Goal: Information Seeking & Learning: Learn about a topic

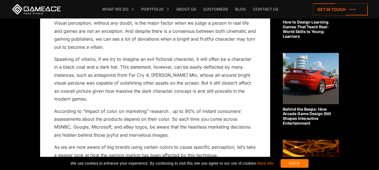
scroll to position [186, 0]
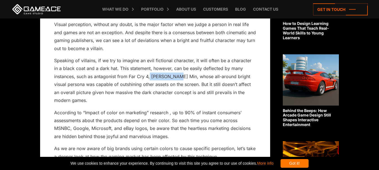
drag, startPoint x: 152, startPoint y: 78, endPoint x: 176, endPoint y: 79, distance: 23.9
click at [176, 79] on p "Speaking of villains, if we try to imagine an evil fictional character, it will…" at bounding box center [155, 81] width 202 height 48
click at [255, 67] on p "Speaking of villains, if we try to imagine an evil fictional character, it will…" at bounding box center [155, 81] width 202 height 48
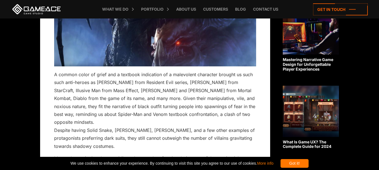
scroll to position [420, 0]
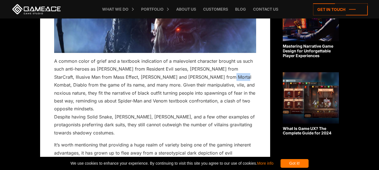
drag, startPoint x: 196, startPoint y: 77, endPoint x: 210, endPoint y: 76, distance: 13.5
click at [210, 76] on p "A common color of grief and a textbook indication of a malevolent character bro…" at bounding box center [155, 97] width 202 height 80
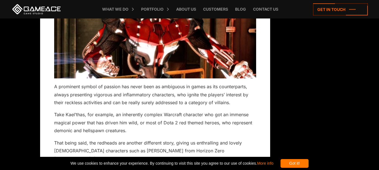
scroll to position [1542, 0]
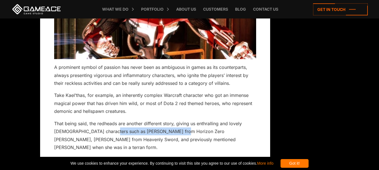
drag, startPoint x: 110, startPoint y: 93, endPoint x: 177, endPoint y: 93, distance: 66.5
click at [177, 120] on p "That being said, the redheads are another different story, giving us enthrallin…" at bounding box center [155, 136] width 202 height 32
click at [199, 120] on p "That being said, the redheads are another different story, giving us enthrallin…" at bounding box center [155, 136] width 202 height 32
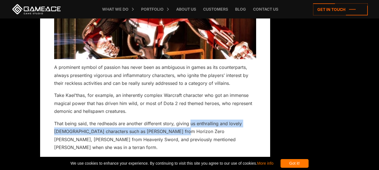
drag, startPoint x: 177, startPoint y: 91, endPoint x: 187, endPoint y: 88, distance: 11.2
click at [191, 120] on p "That being said, the redheads are another different story, giving us enthrallin…" at bounding box center [155, 136] width 202 height 32
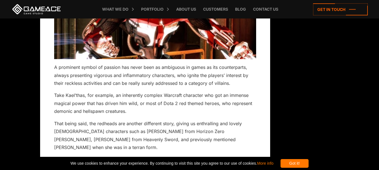
click at [204, 120] on p "That being said, the redheads are another different story, giving us enthrallin…" at bounding box center [155, 136] width 202 height 32
drag, startPoint x: 176, startPoint y: 94, endPoint x: 190, endPoint y: 91, distance: 14.0
click at [190, 120] on p "That being said, the redheads are another different story, giving us enthrallin…" at bounding box center [155, 136] width 202 height 32
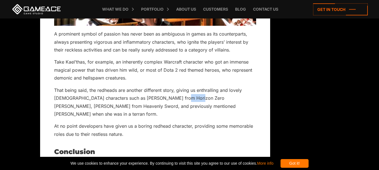
scroll to position [1589, 0]
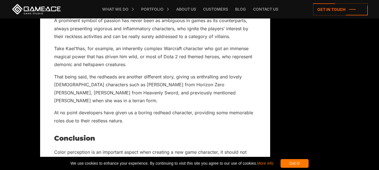
click at [178, 109] on p "At no point developers have given us a boring redhead character, providing some…" at bounding box center [155, 117] width 202 height 16
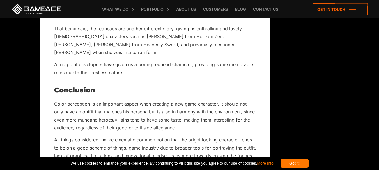
scroll to position [1682, 0]
